Goal: Navigation & Orientation: Find specific page/section

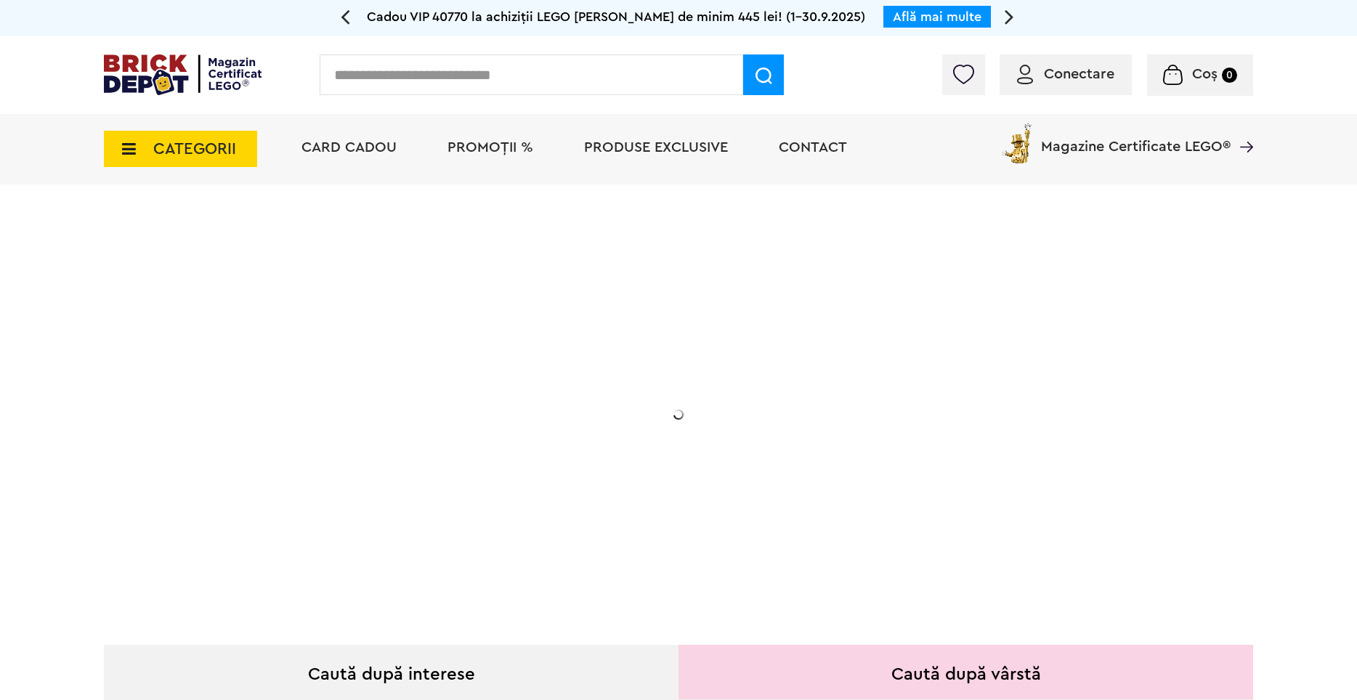
click at [191, 143] on span "CATEGORII" at bounding box center [194, 149] width 83 height 16
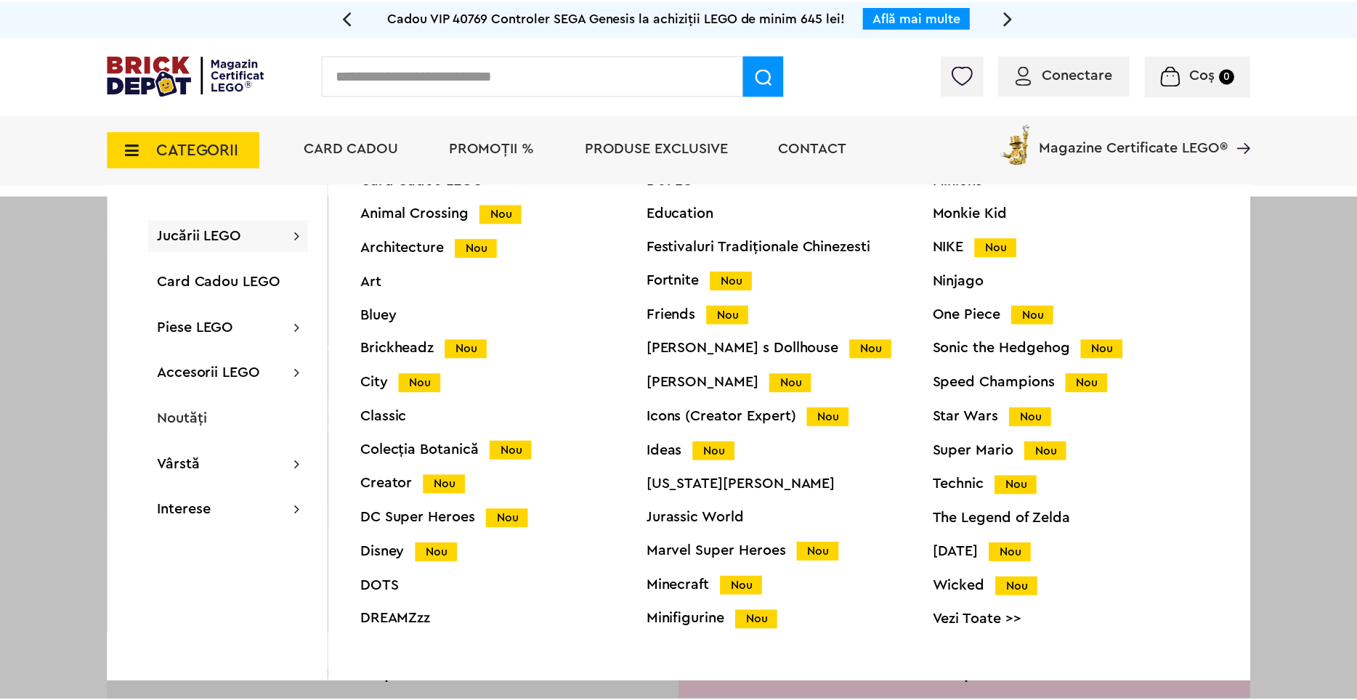
scroll to position [57, 0]
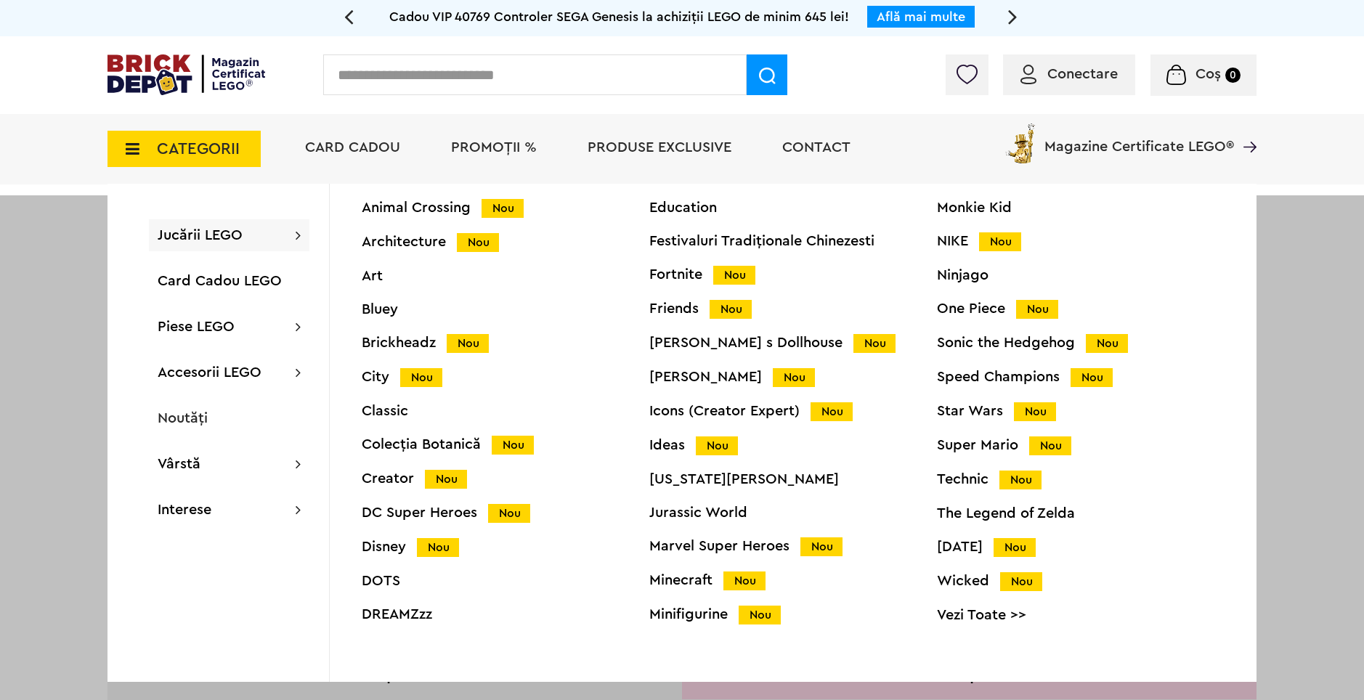
click at [957, 406] on div "Star Wars Nou" at bounding box center [1081, 411] width 288 height 15
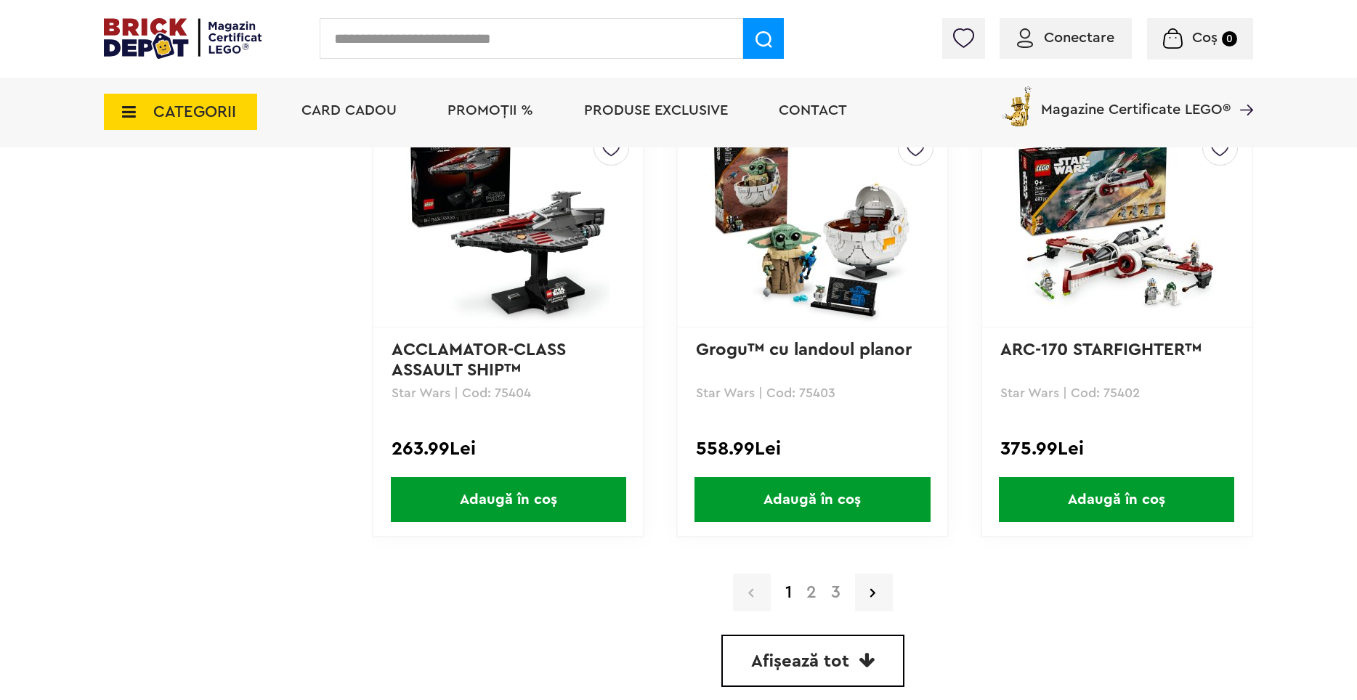
scroll to position [3995, 0]
click at [811, 599] on link "2" at bounding box center [811, 591] width 25 height 17
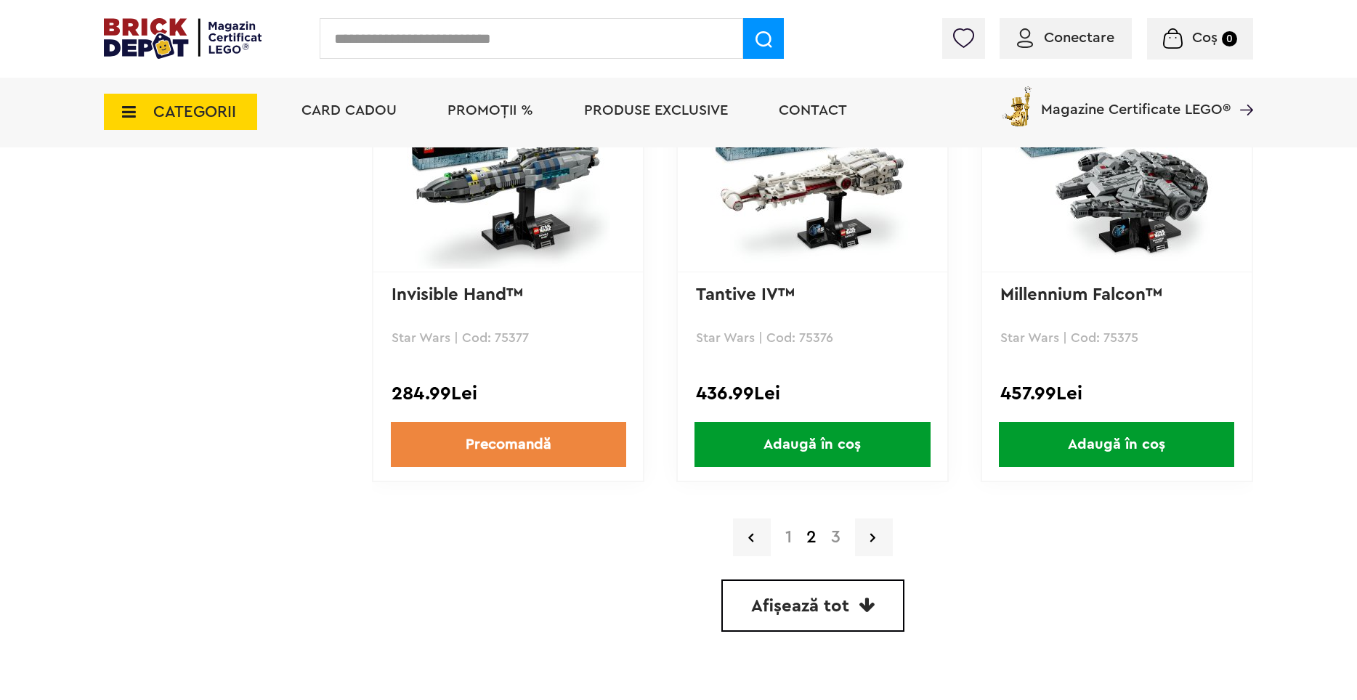
scroll to position [4067, 0]
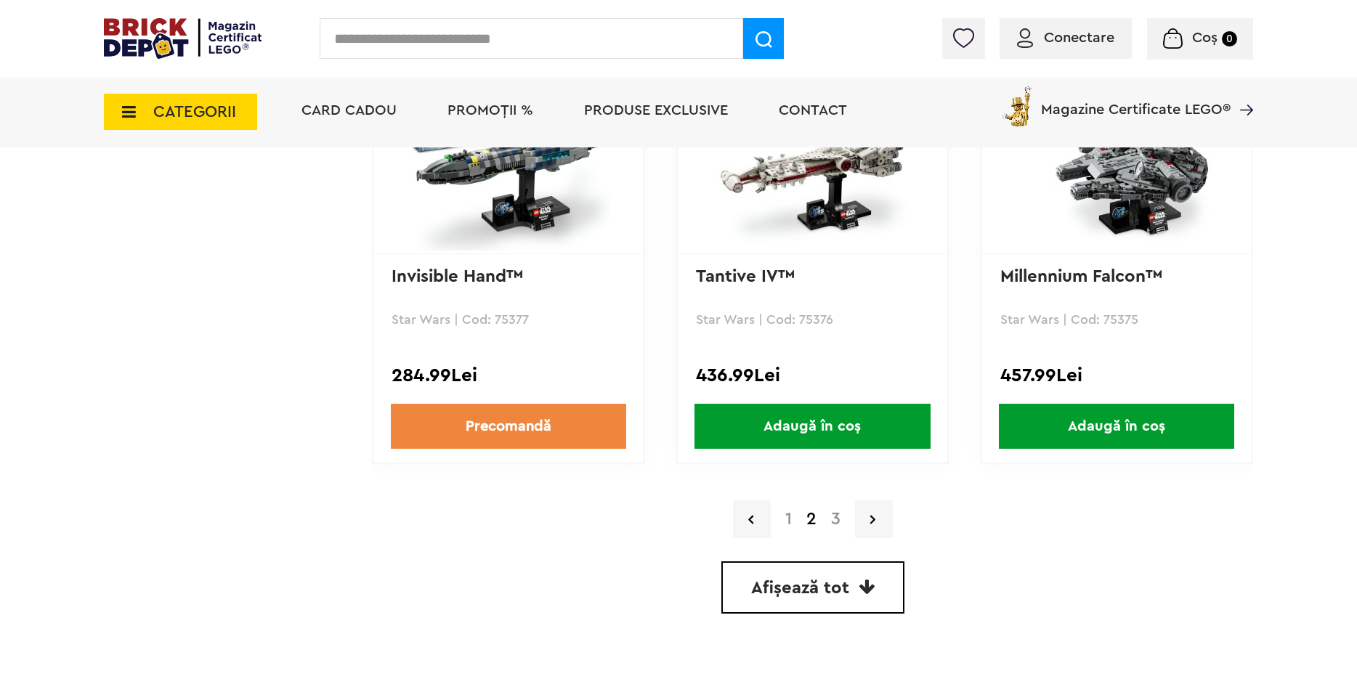
click at [833, 515] on link "3" at bounding box center [836, 519] width 24 height 17
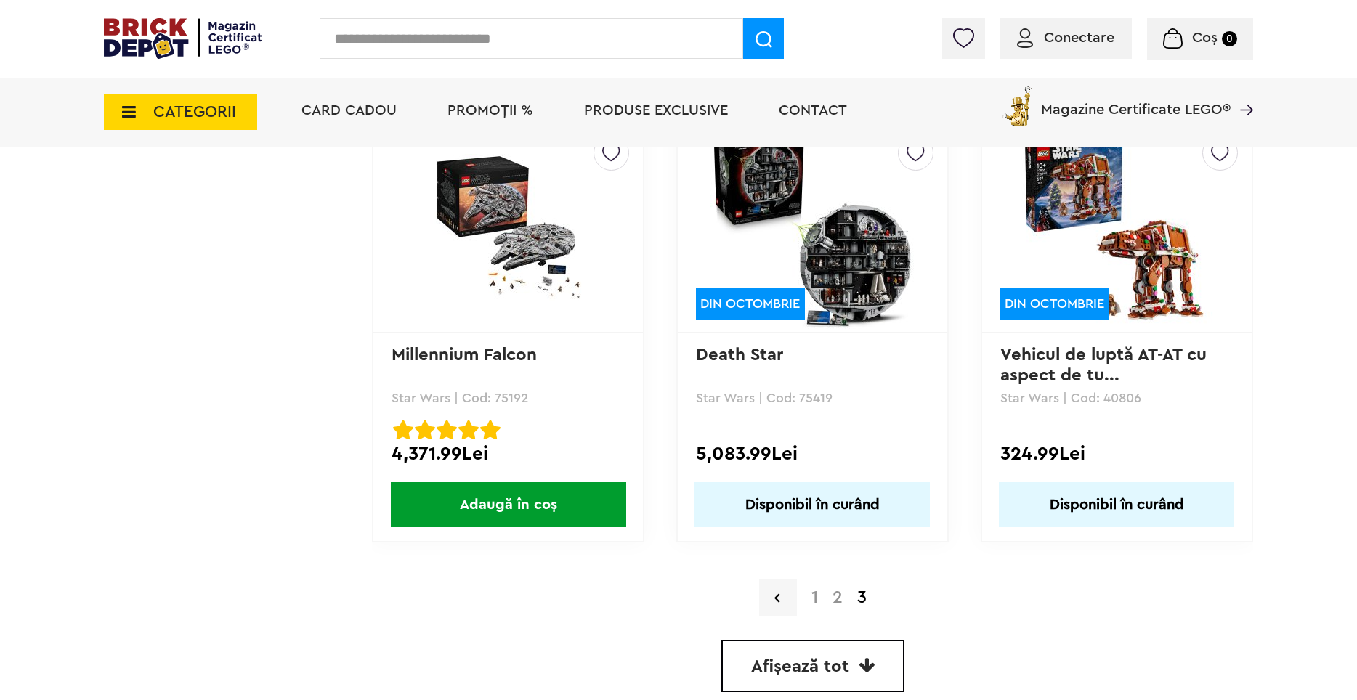
scroll to position [3486, 0]
